Goal: Task Accomplishment & Management: Manage account settings

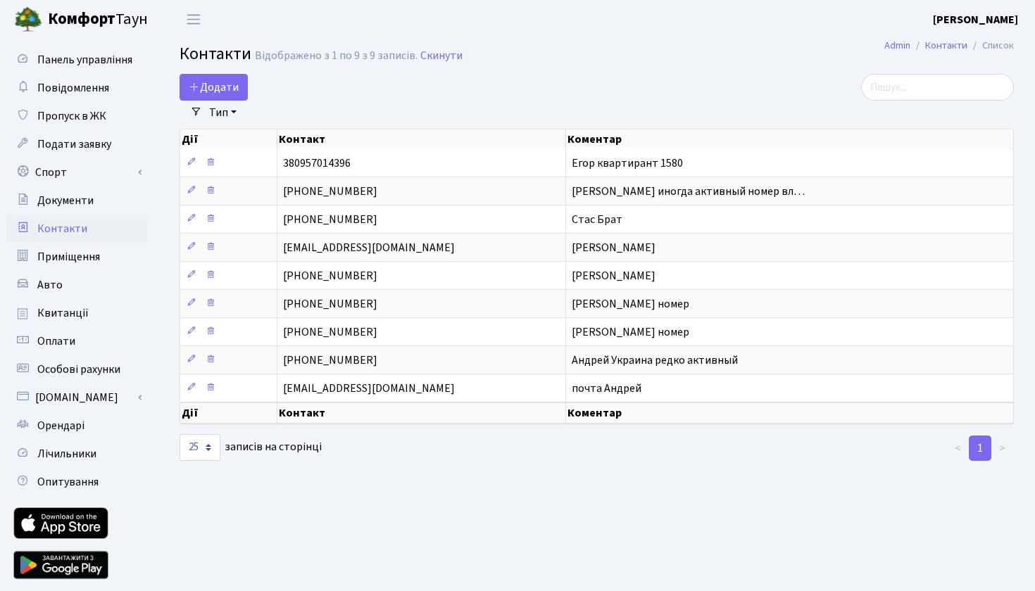
select select "25"
click at [108, 65] on span "Панель управління" at bounding box center [84, 59] width 95 height 15
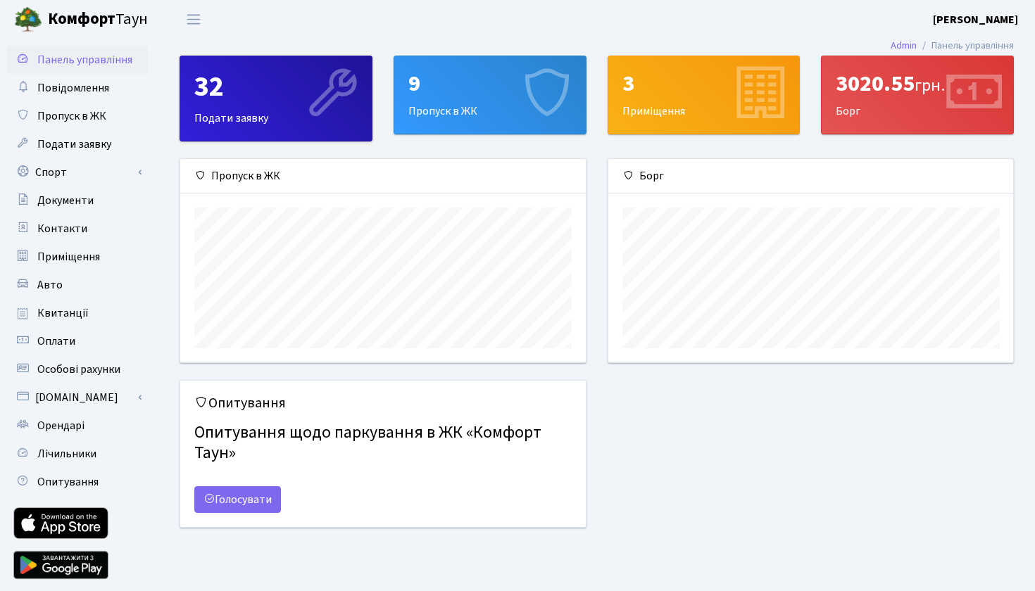
scroll to position [203, 405]
click at [189, 15] on span "Переключити навігацію" at bounding box center [193, 19] width 21 height 16
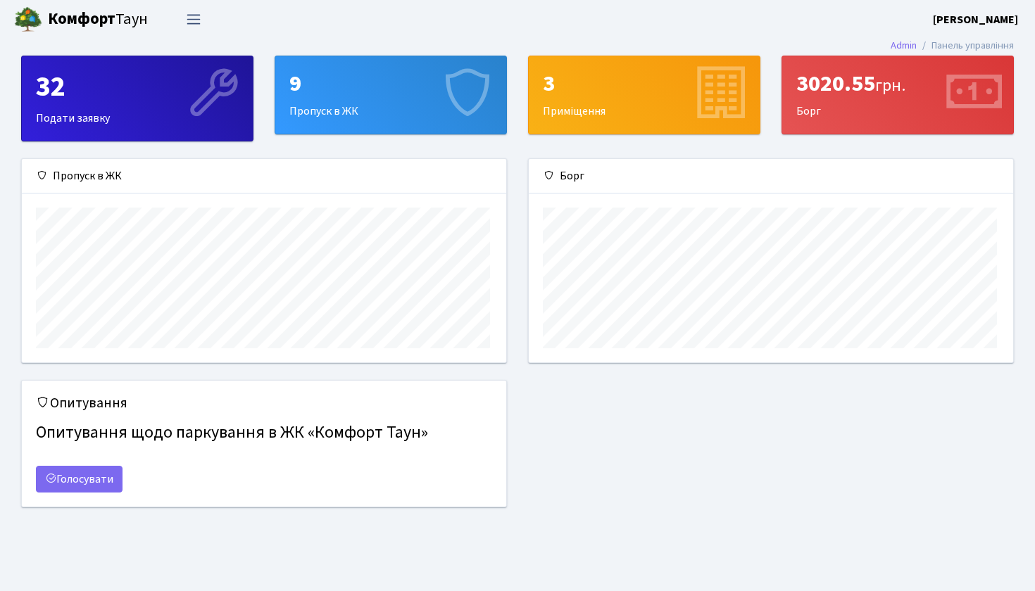
scroll to position [703920, 703639]
click at [993, 18] on b "[PERSON_NAME]" at bounding box center [975, 19] width 85 height 15
click at [964, 44] on link "Мій обліковий запис" at bounding box center [947, 44] width 140 height 22
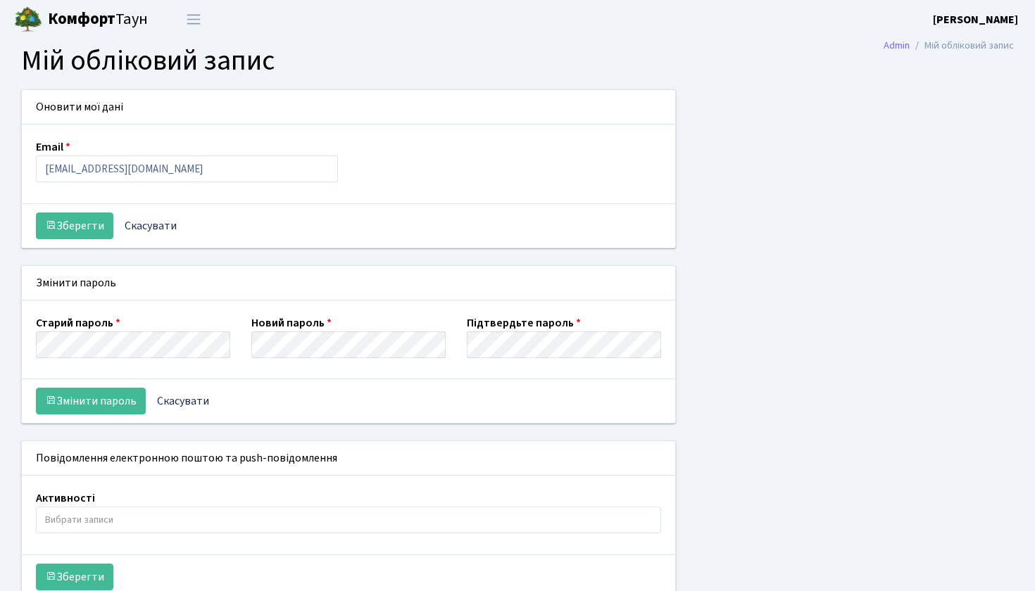
select select
click at [84, 409] on button "Змінити пароль" at bounding box center [91, 401] width 110 height 27
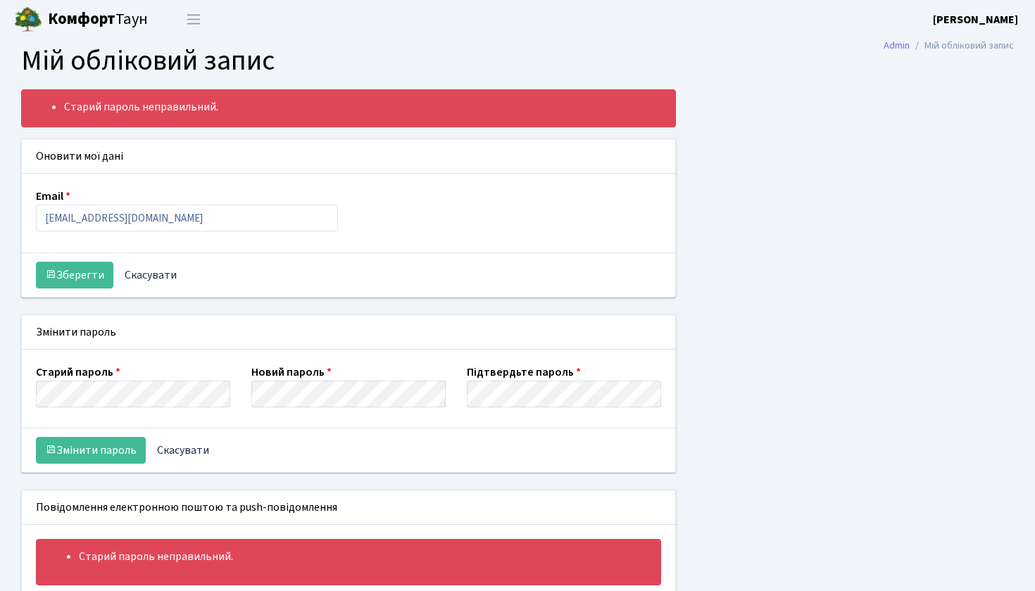
select select
click at [46, 450] on icon "submit" at bounding box center [50, 449] width 11 height 11
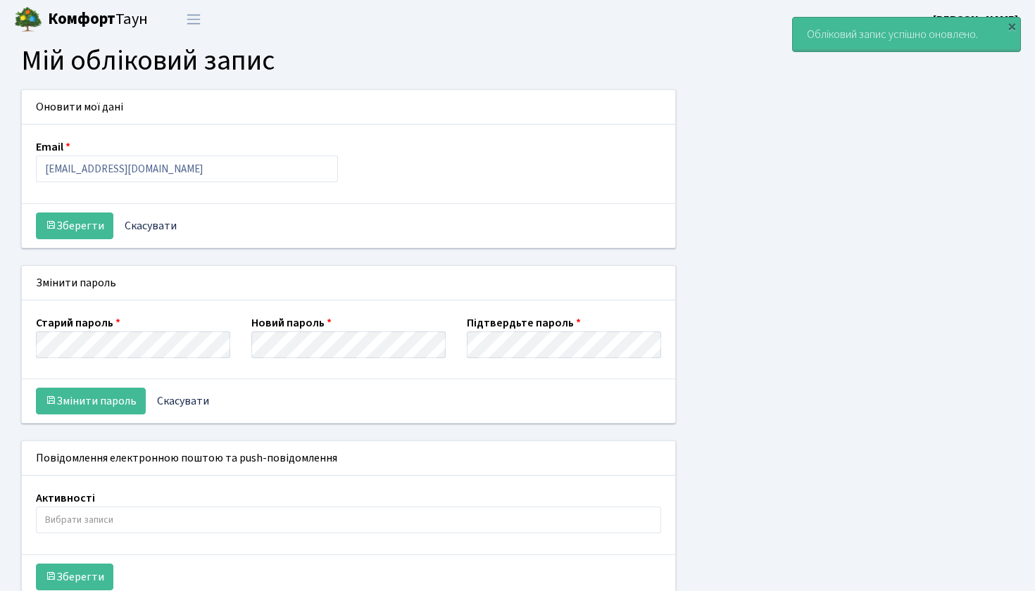
select select
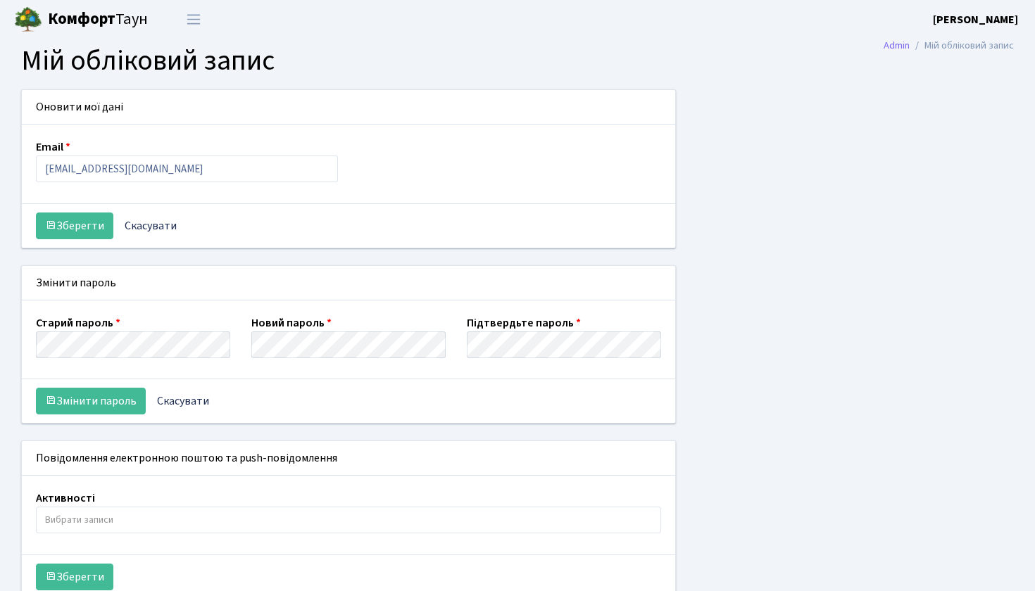
select select
click at [20, 26] on img at bounding box center [28, 20] width 28 height 28
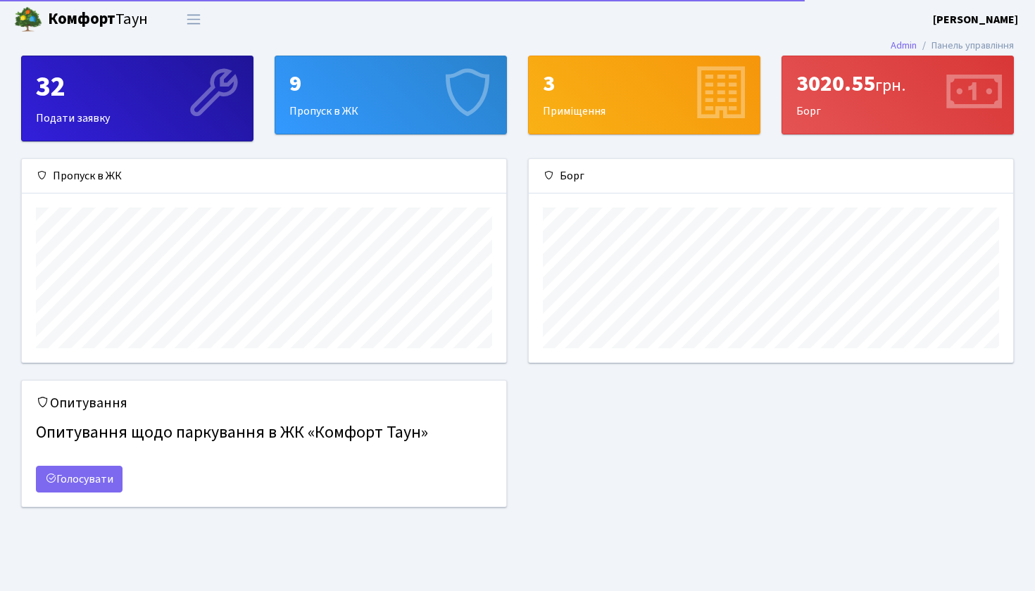
scroll to position [203, 484]
click at [955, 44] on li "Панель управління" at bounding box center [965, 45] width 97 height 15
click at [906, 46] on link "Admin" at bounding box center [904, 45] width 26 height 15
click at [944, 46] on li "Панель управління" at bounding box center [965, 45] width 97 height 15
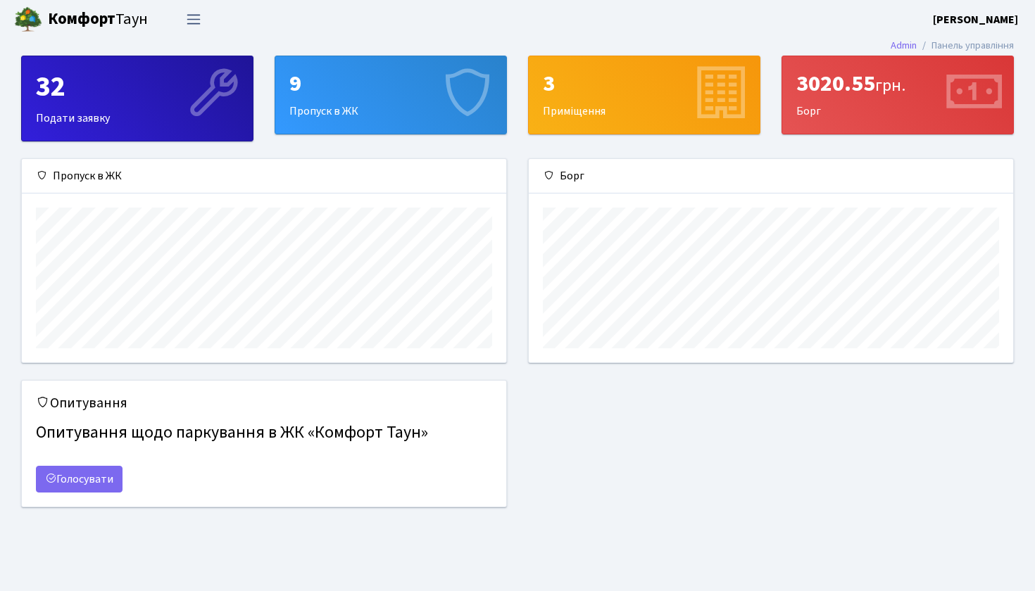
click at [199, 19] on span "Переключити навігацію" at bounding box center [193, 19] width 21 height 16
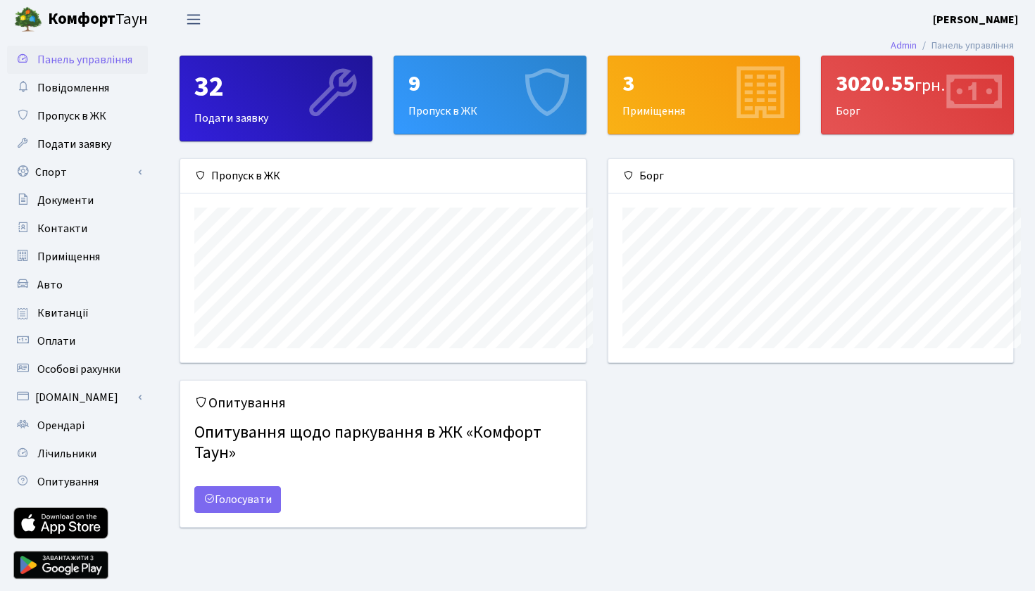
scroll to position [703920, 703717]
click at [106, 82] on span "Повідомлення" at bounding box center [73, 87] width 72 height 15
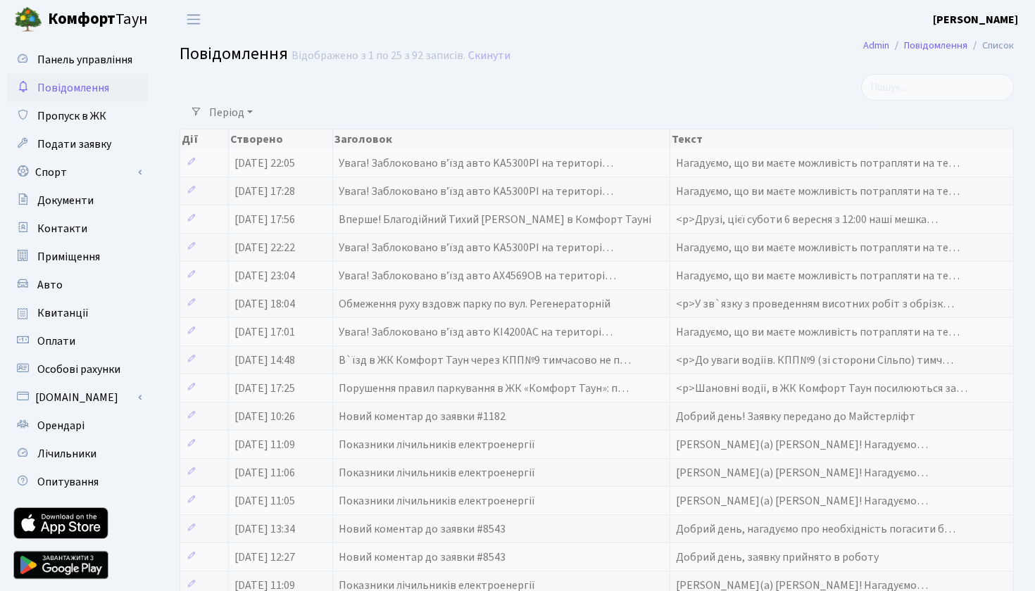
select select "25"
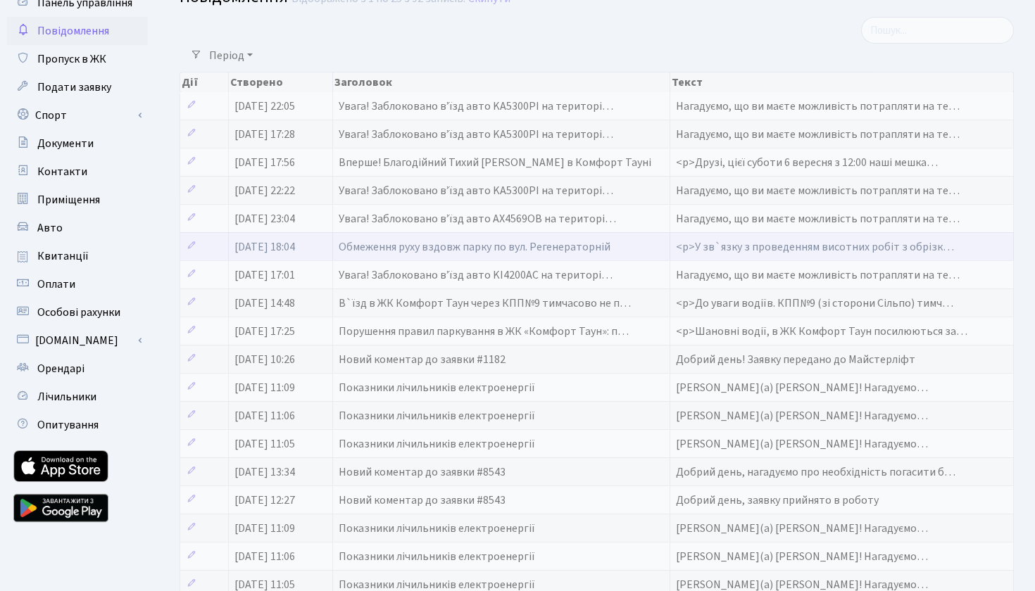
scroll to position [63, 0]
